Goal: Navigation & Orientation: Find specific page/section

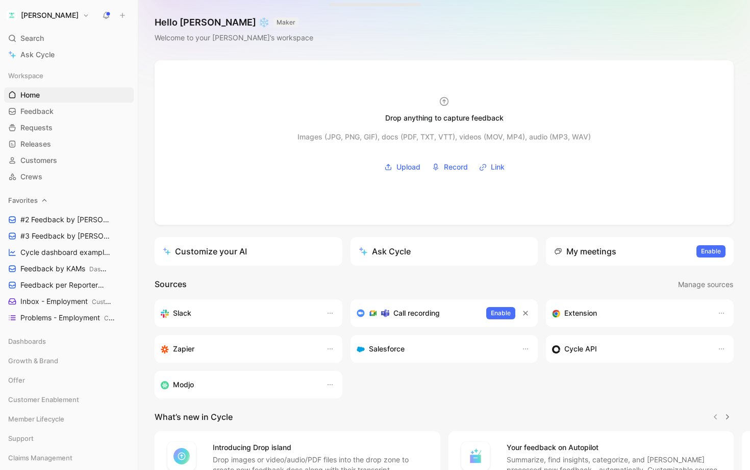
click at [41, 199] on icon at bounding box center [44, 200] width 7 height 7
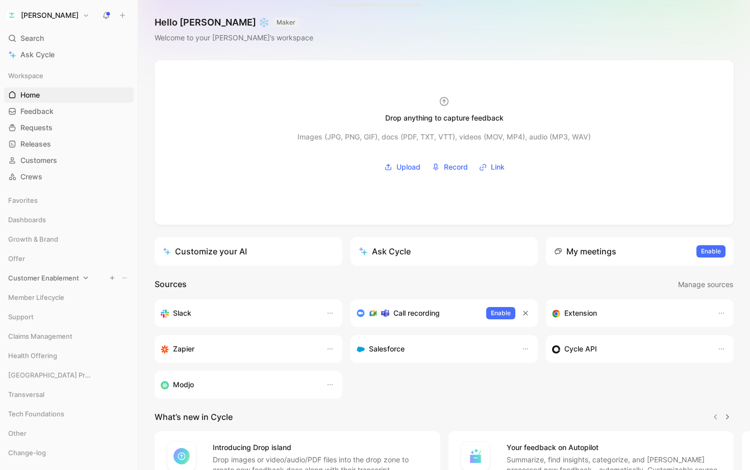
click at [81, 280] on div "Customer Enablement" at bounding box center [69, 277] width 130 height 15
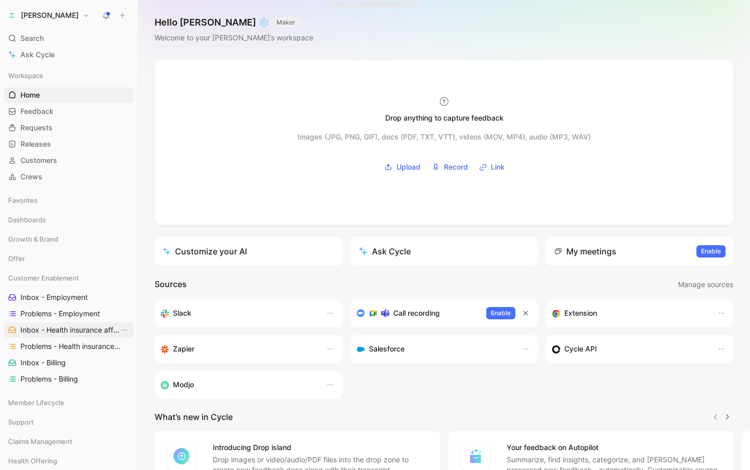
click at [67, 334] on span "Inbox - Health insurance affiliation" at bounding box center [69, 330] width 99 height 10
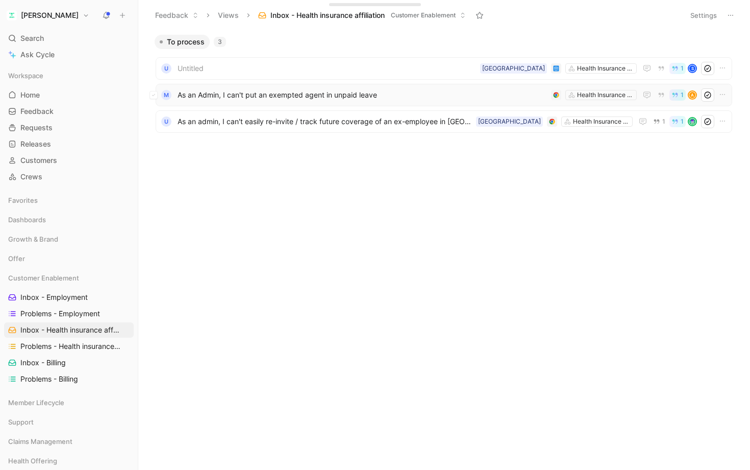
click at [346, 92] on span "As an Admin, I can't put an exempted agent in unpaid leave" at bounding box center [363, 95] width 370 height 12
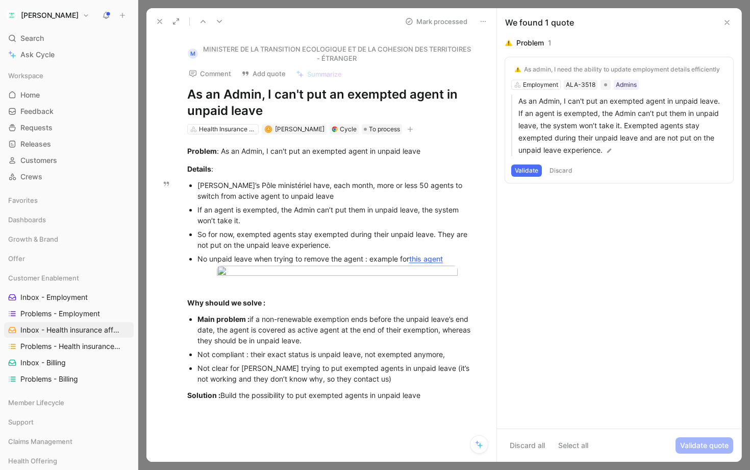
click at [721, 23] on button at bounding box center [727, 22] width 12 height 12
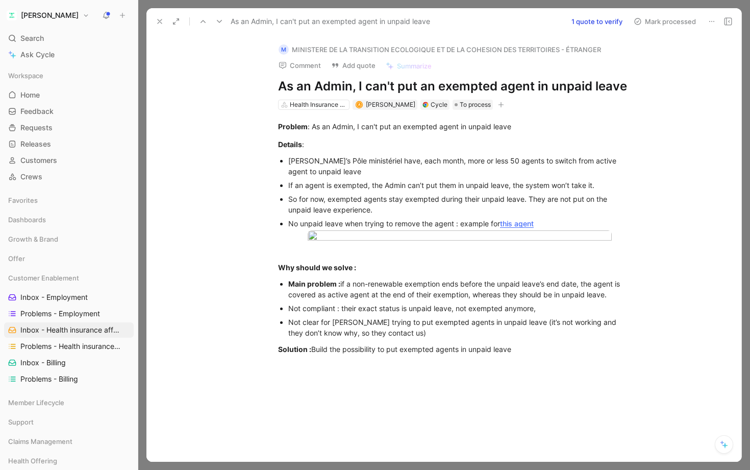
click at [162, 27] on button at bounding box center [160, 21] width 14 height 14
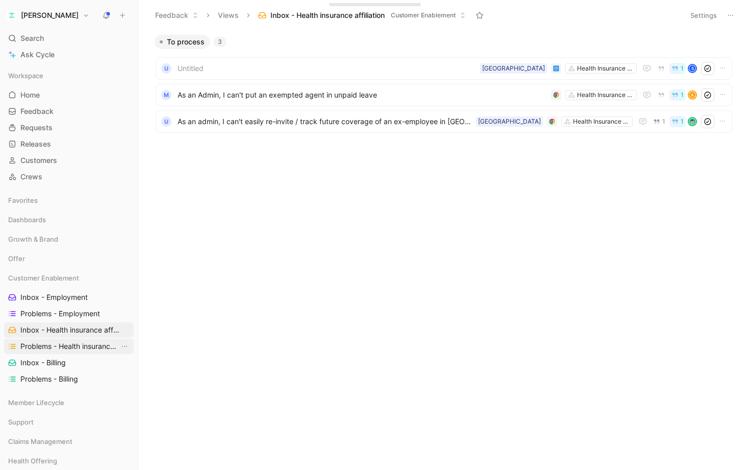
click at [78, 345] on span "Problems - Health insurance affiliation" at bounding box center [69, 346] width 99 height 10
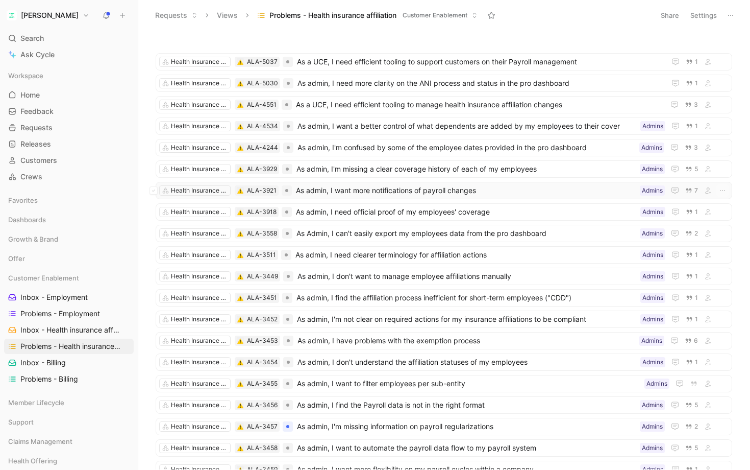
click at [463, 188] on span "As admin, I want more notifications of payroll changes" at bounding box center [466, 190] width 340 height 12
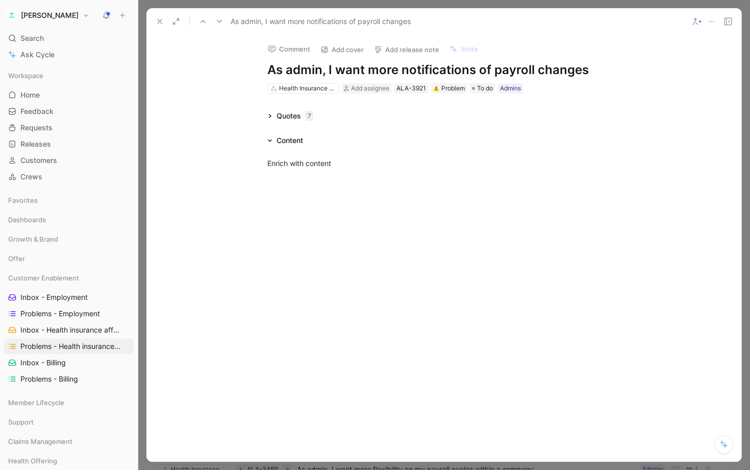
click at [270, 119] on div "Quotes 7" at bounding box center [290, 116] width 54 height 12
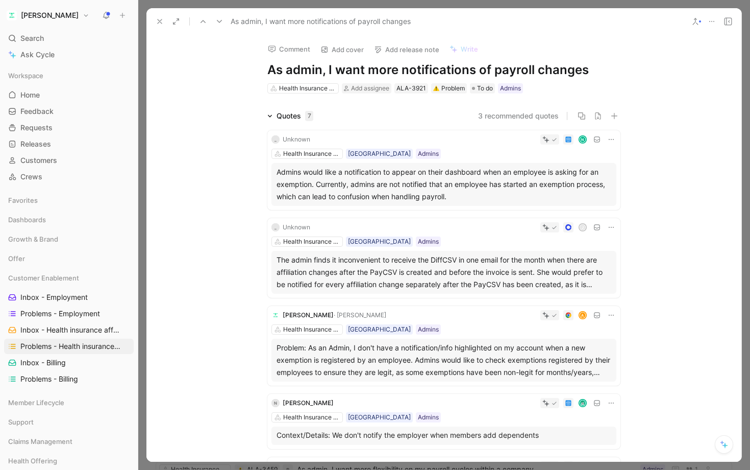
click at [268, 114] on icon at bounding box center [270, 115] width 5 height 5
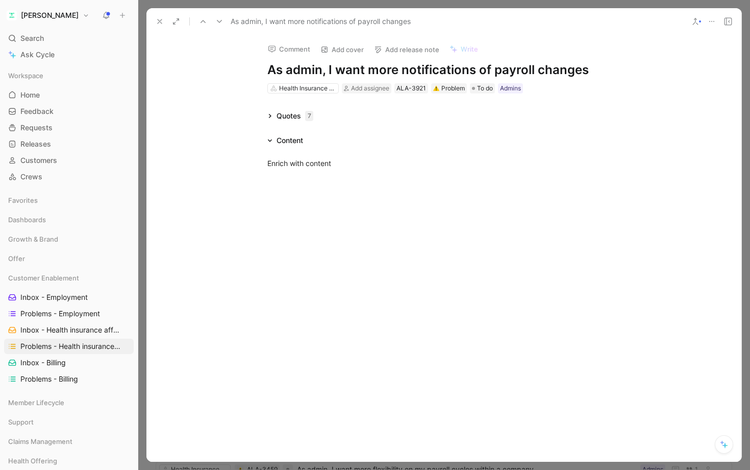
click at [161, 18] on icon at bounding box center [160, 21] width 8 height 8
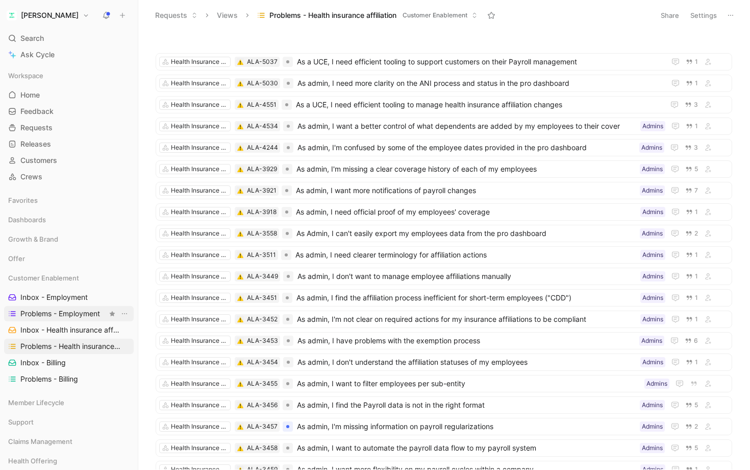
click at [78, 314] on span "Problems - Employment" at bounding box center [60, 313] width 80 height 10
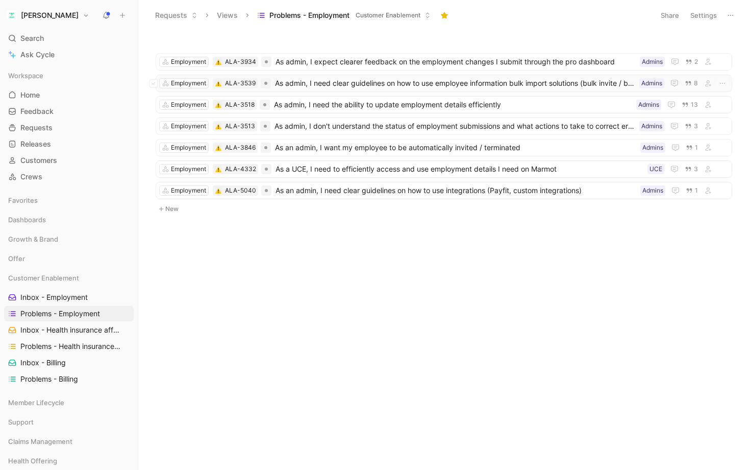
click at [435, 77] on div "Employment ALA-3539 As admin, I need clear guidelines on how to use employee in…" at bounding box center [444, 83] width 577 height 17
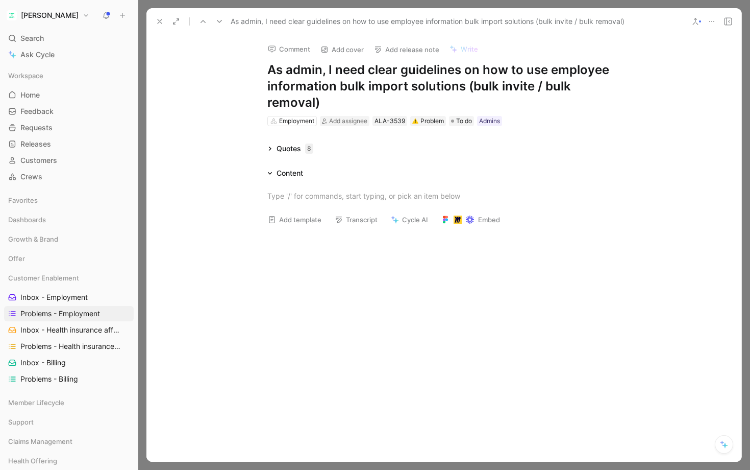
click at [519, 118] on div "Employment Add assignee ALA-3539 Problem To do Admins" at bounding box center [443, 121] width 355 height 12
click at [74, 350] on span "Problems - Health insurance affiliation" at bounding box center [69, 346] width 99 height 10
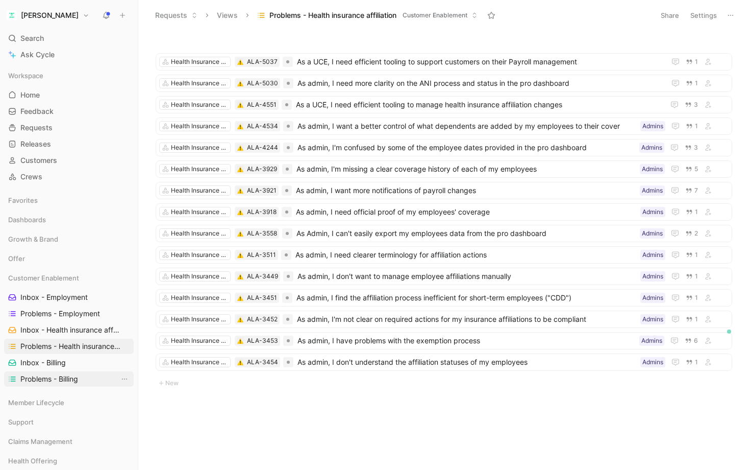
click at [61, 379] on span "Problems - Billing" at bounding box center [49, 379] width 58 height 10
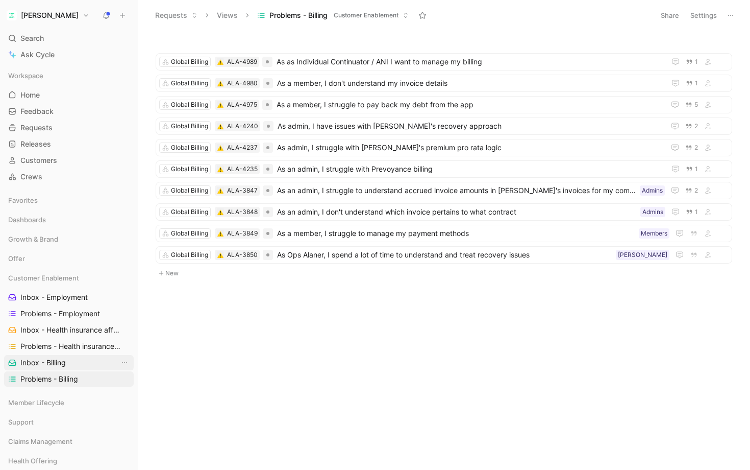
click at [59, 359] on span "Inbox - Billing" at bounding box center [42, 362] width 45 height 10
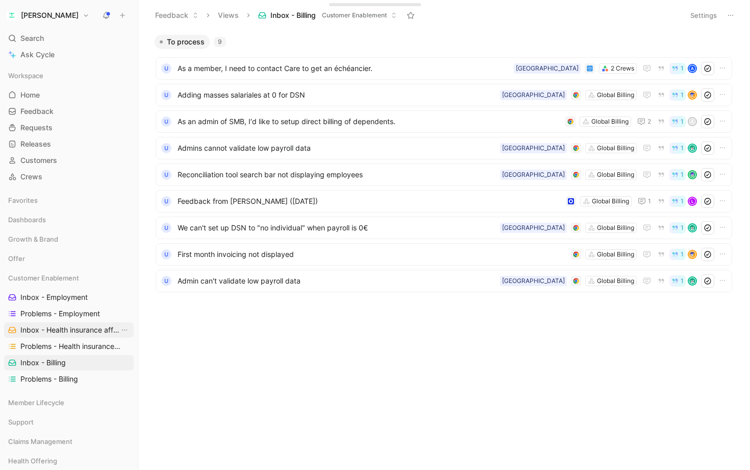
click at [64, 328] on span "Inbox - Health insurance affiliation" at bounding box center [69, 330] width 99 height 10
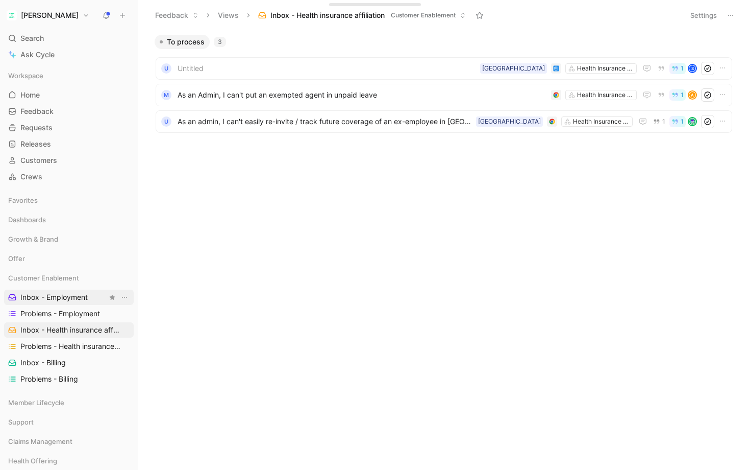
click at [53, 298] on span "Inbox - Employment" at bounding box center [53, 297] width 67 height 10
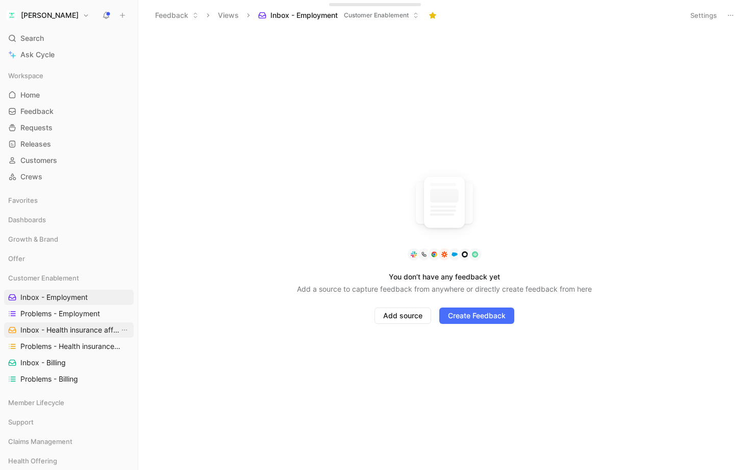
click at [55, 326] on span "Inbox - Health insurance affiliation" at bounding box center [69, 330] width 99 height 10
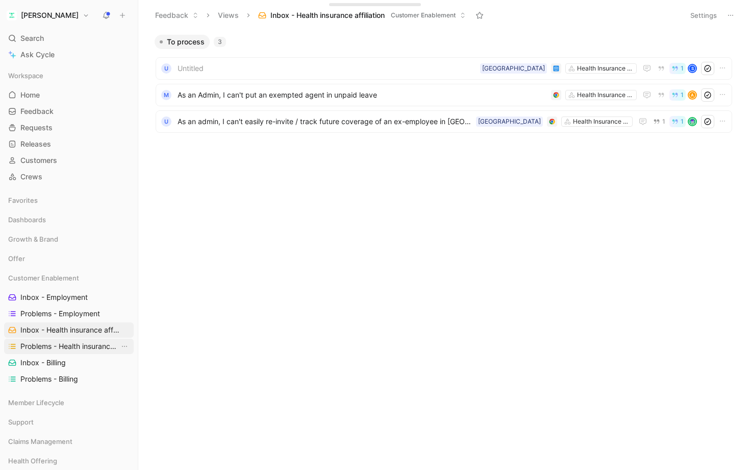
click at [68, 339] on link "Problems - Health insurance affiliation" at bounding box center [69, 345] width 130 height 15
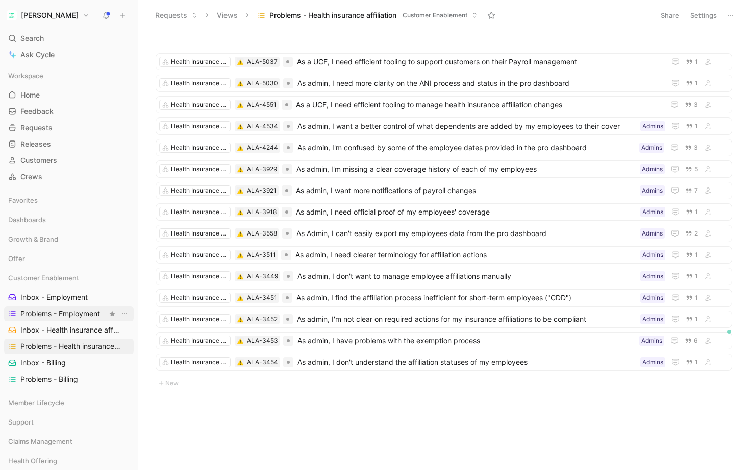
click at [67, 320] on link "Problems - Employment" at bounding box center [69, 313] width 130 height 15
